Goal: Find specific page/section: Find specific page/section

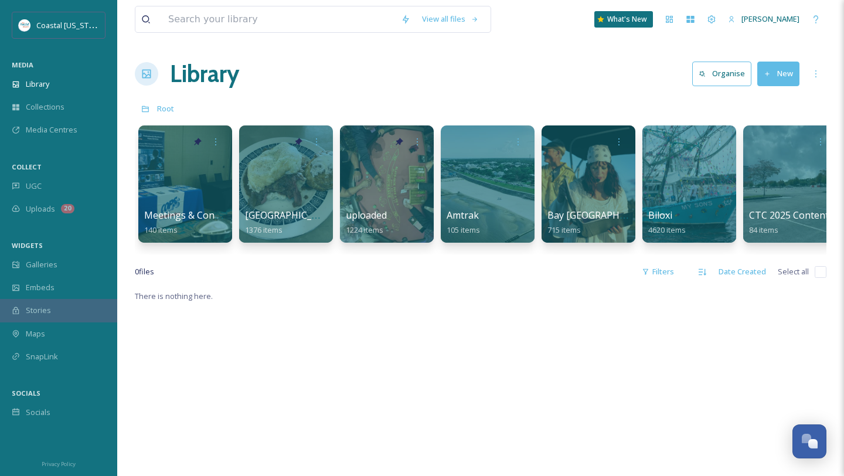
scroll to position [552, 0]
click at [242, 22] on input at bounding box center [278, 19] width 233 height 26
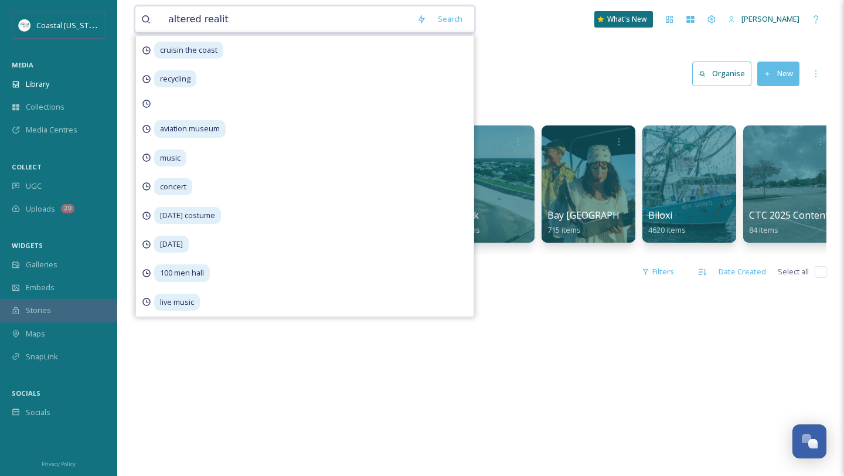
type input "altered reality"
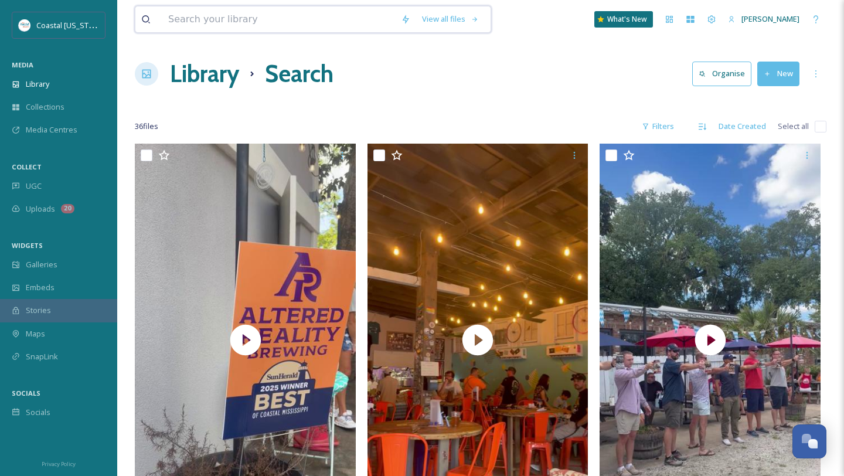
click at [252, 18] on input at bounding box center [278, 19] width 233 height 26
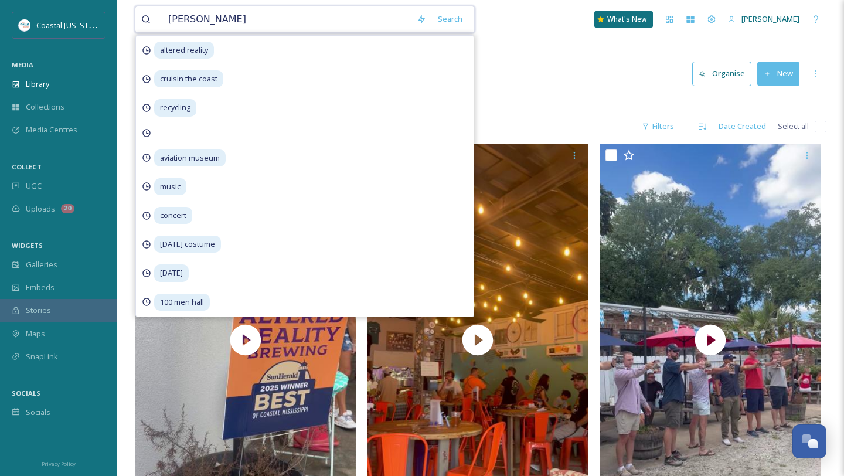
type input "brewery"
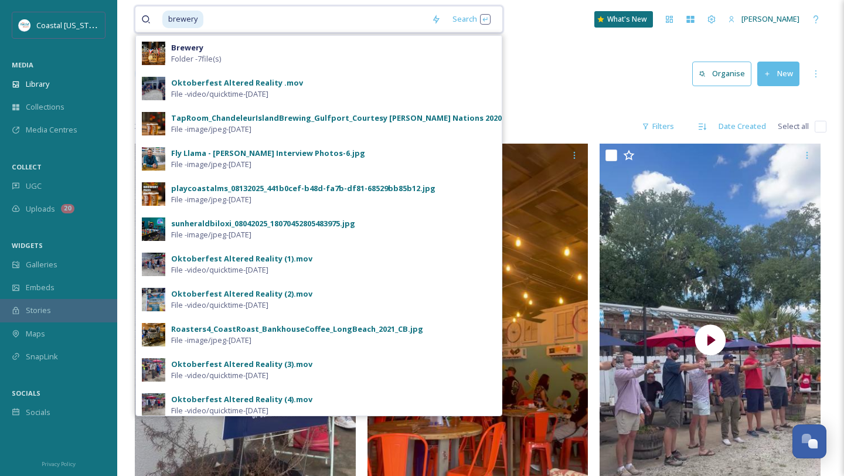
click at [246, 18] on input at bounding box center [315, 19] width 221 height 26
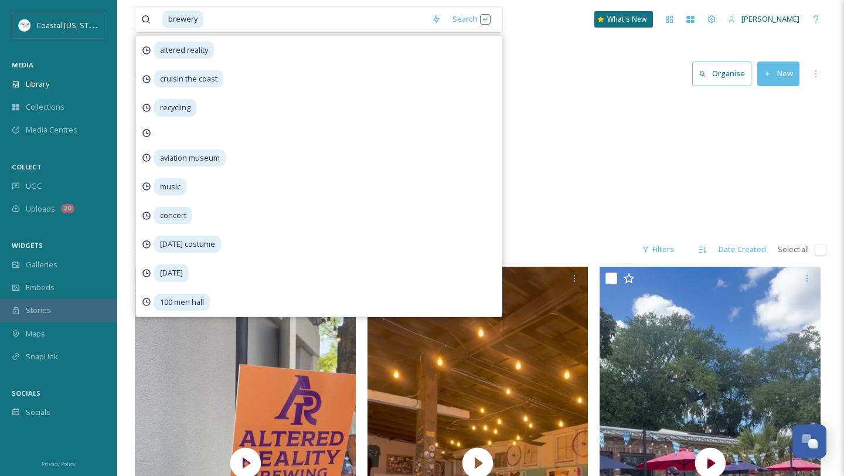
click at [616, 141] on div "Kiln Brewery 7 items" at bounding box center [481, 164] width 692 height 135
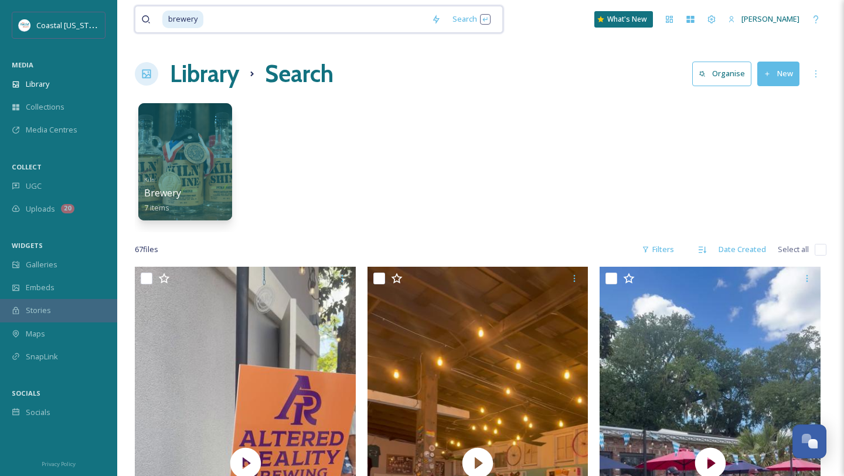
click at [261, 23] on input at bounding box center [315, 19] width 221 height 26
type input "b"
type input "shuckers"
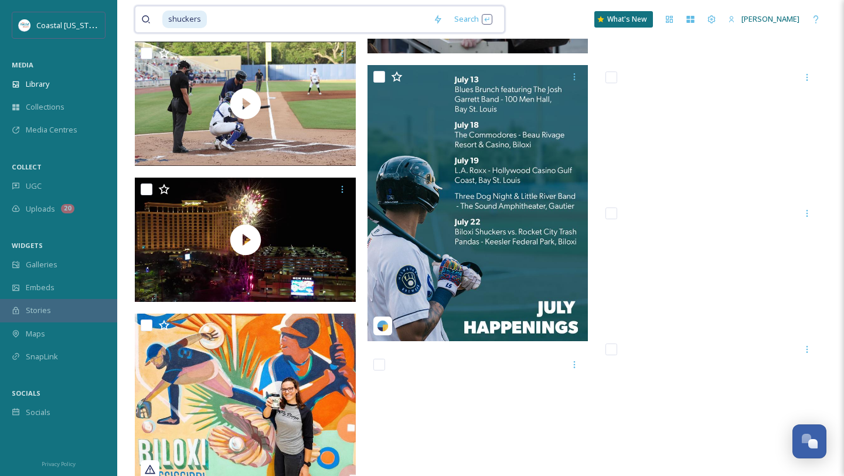
scroll to position [4789, 0]
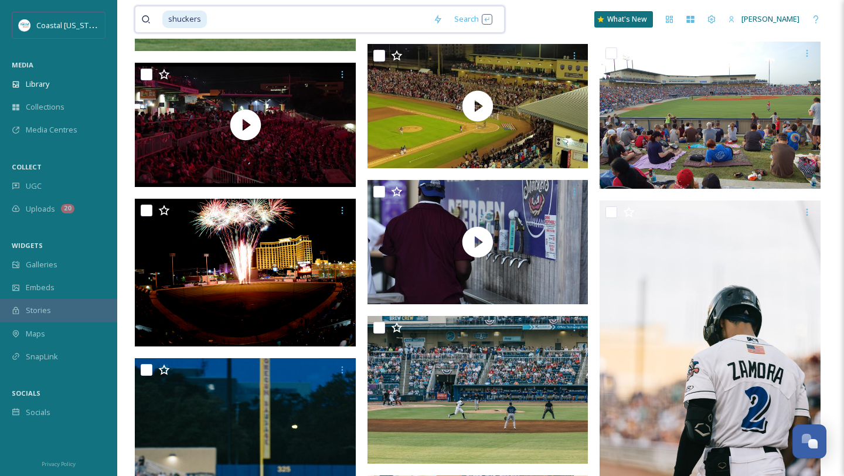
click at [208, 18] on input at bounding box center [317, 19] width 219 height 26
type input "s"
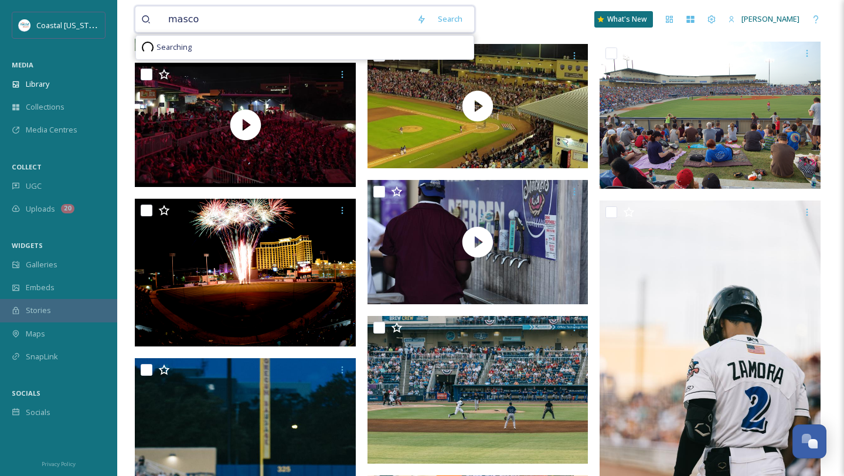
type input "mascot"
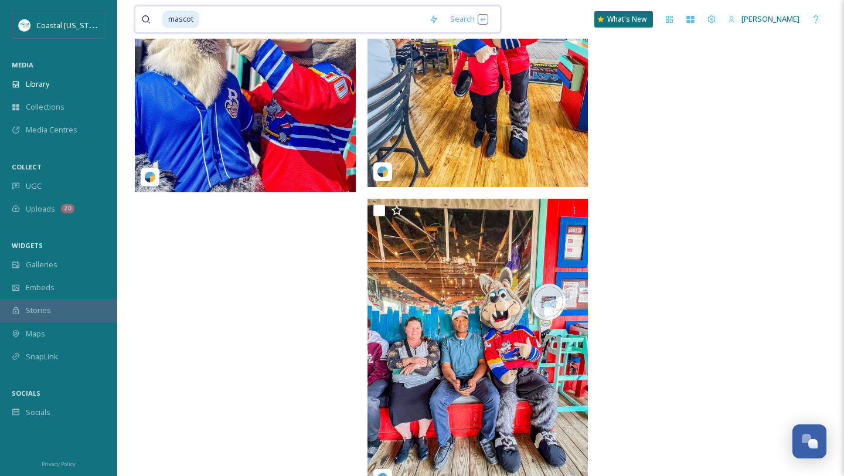
scroll to position [2140, 0]
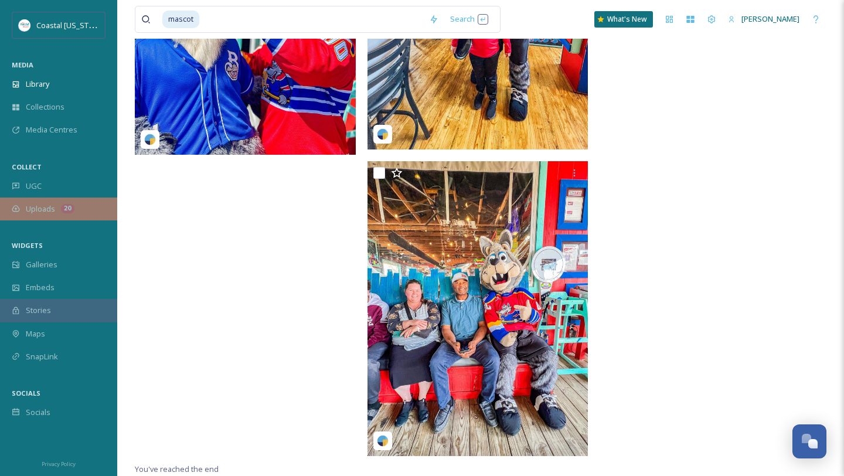
click at [73, 200] on div "Uploads 20" at bounding box center [58, 209] width 117 height 23
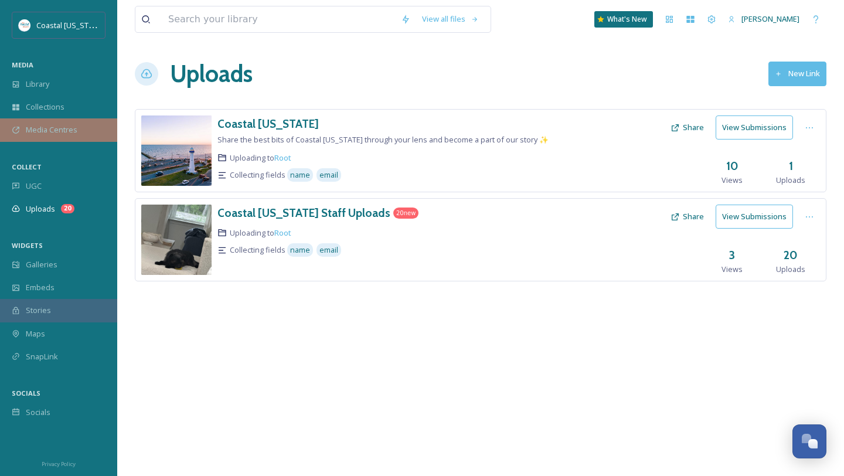
click at [60, 138] on div "Media Centres" at bounding box center [58, 129] width 117 height 23
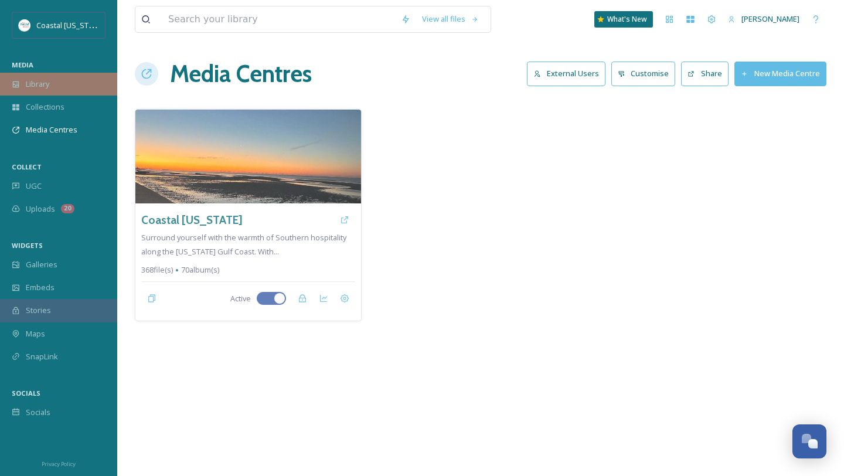
click at [62, 81] on div "Library" at bounding box center [58, 84] width 117 height 23
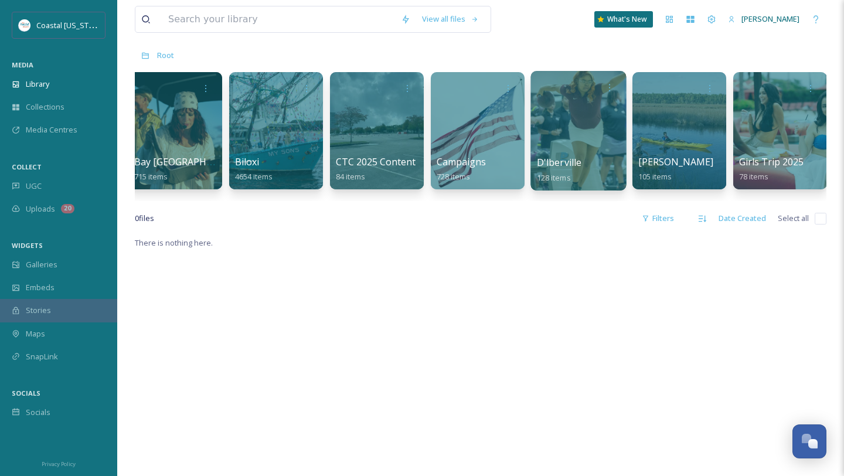
scroll to position [0, 419]
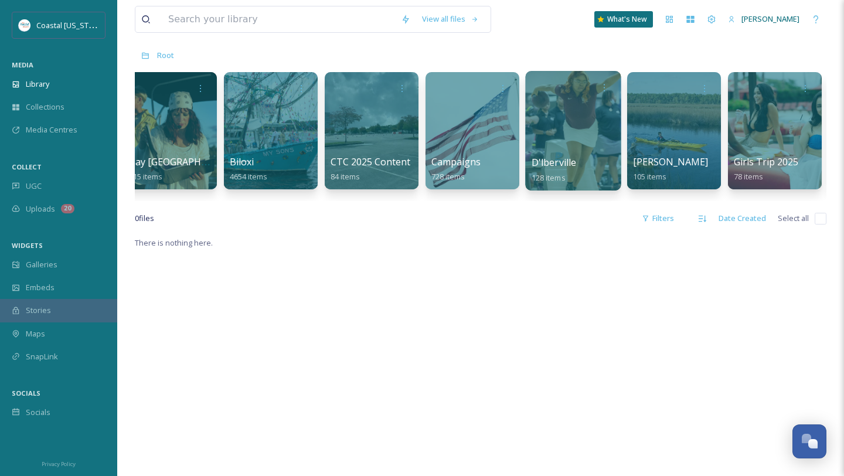
click at [276, 118] on div at bounding box center [271, 130] width 94 height 117
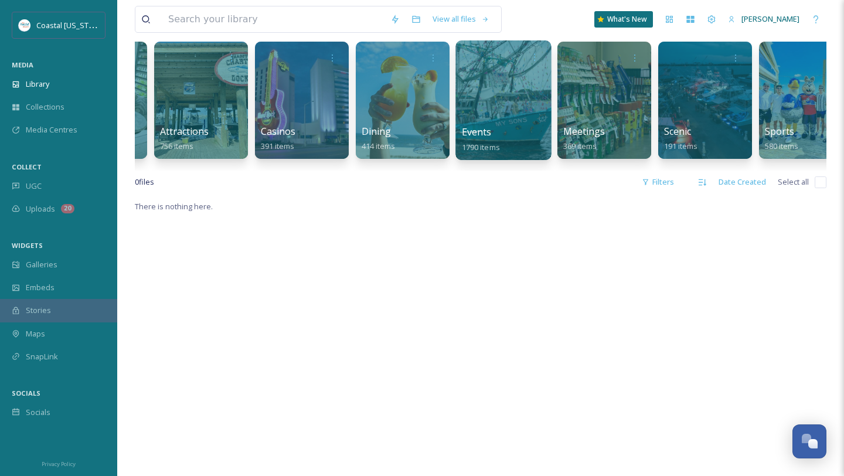
scroll to position [0, 90]
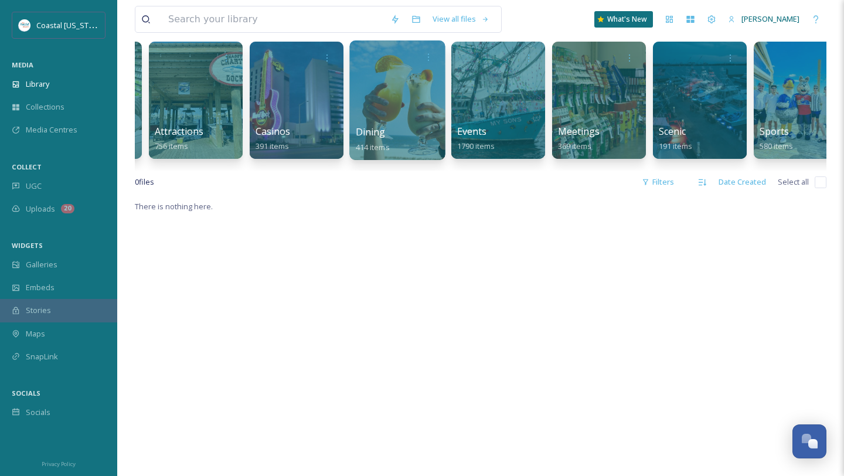
click at [395, 111] on div at bounding box center [397, 100] width 96 height 120
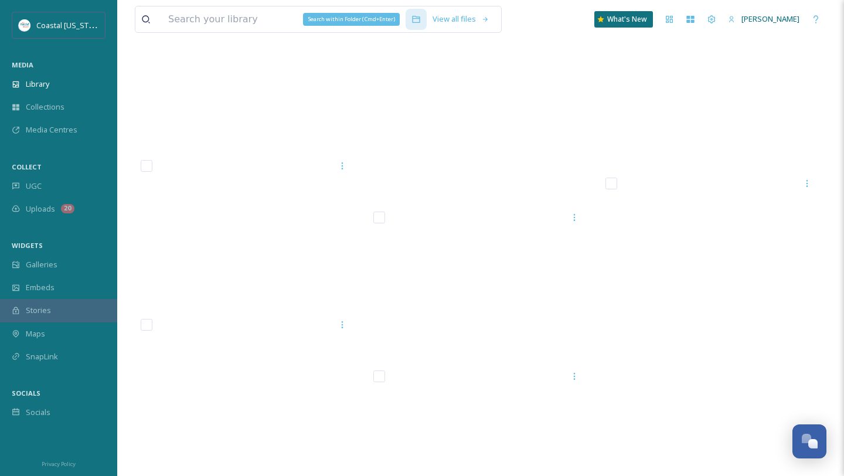
scroll to position [15978, 0]
